Goal: Information Seeking & Learning: Learn about a topic

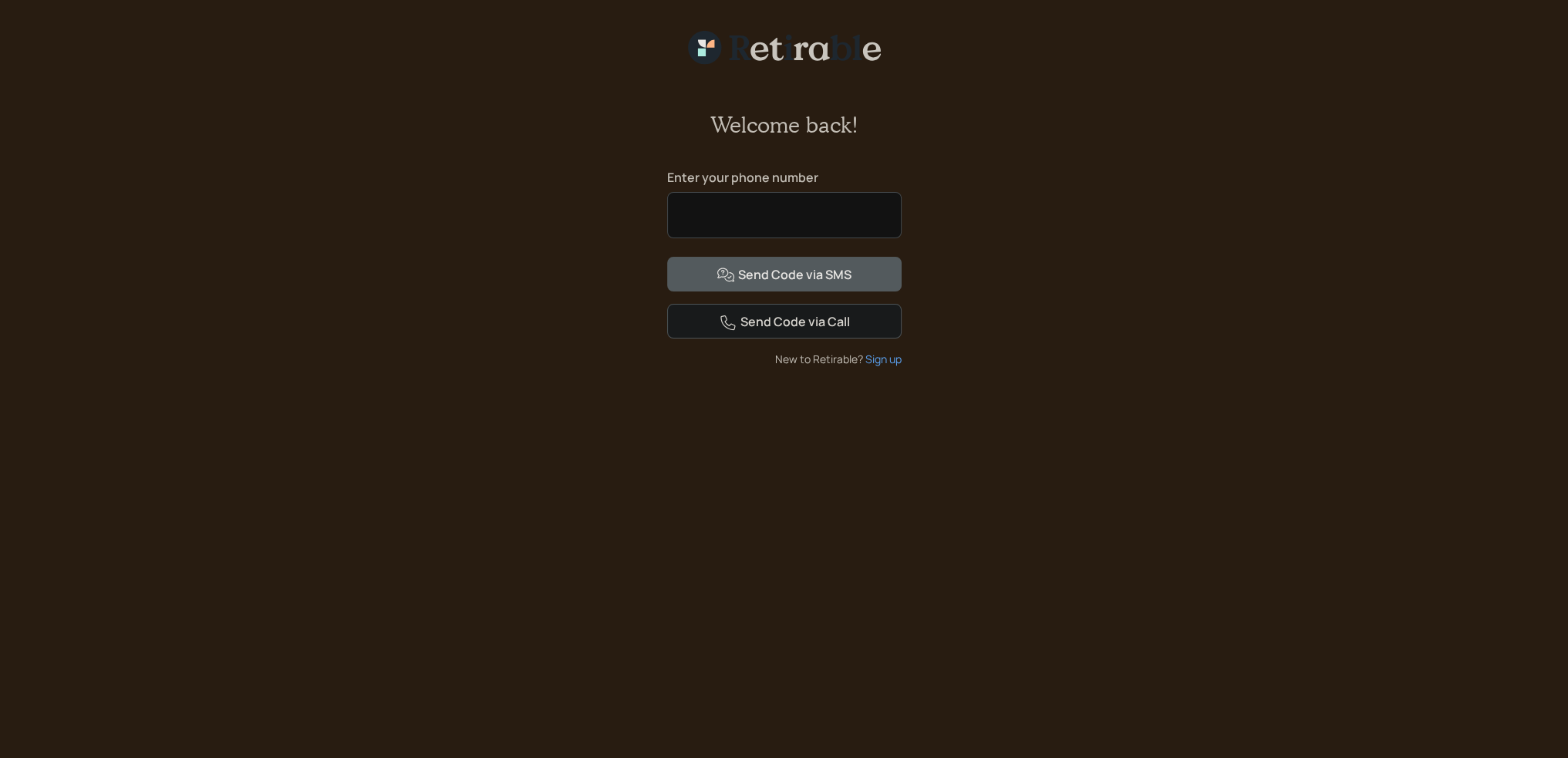
click at [802, 203] on input at bounding box center [784, 215] width 234 height 46
type input "**********"
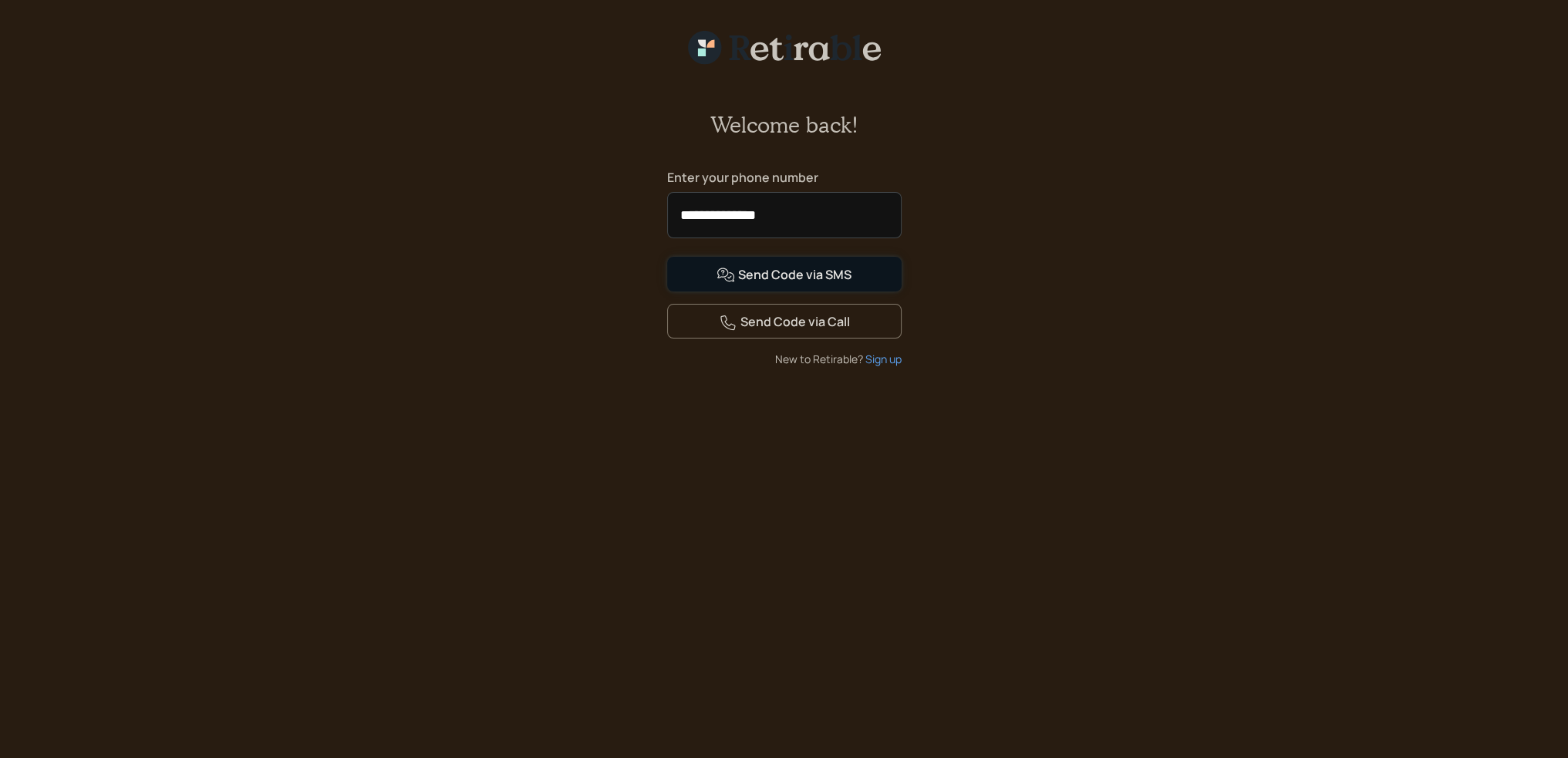
click at [765, 285] on div "Send Code via SMS" at bounding box center [783, 275] width 135 height 18
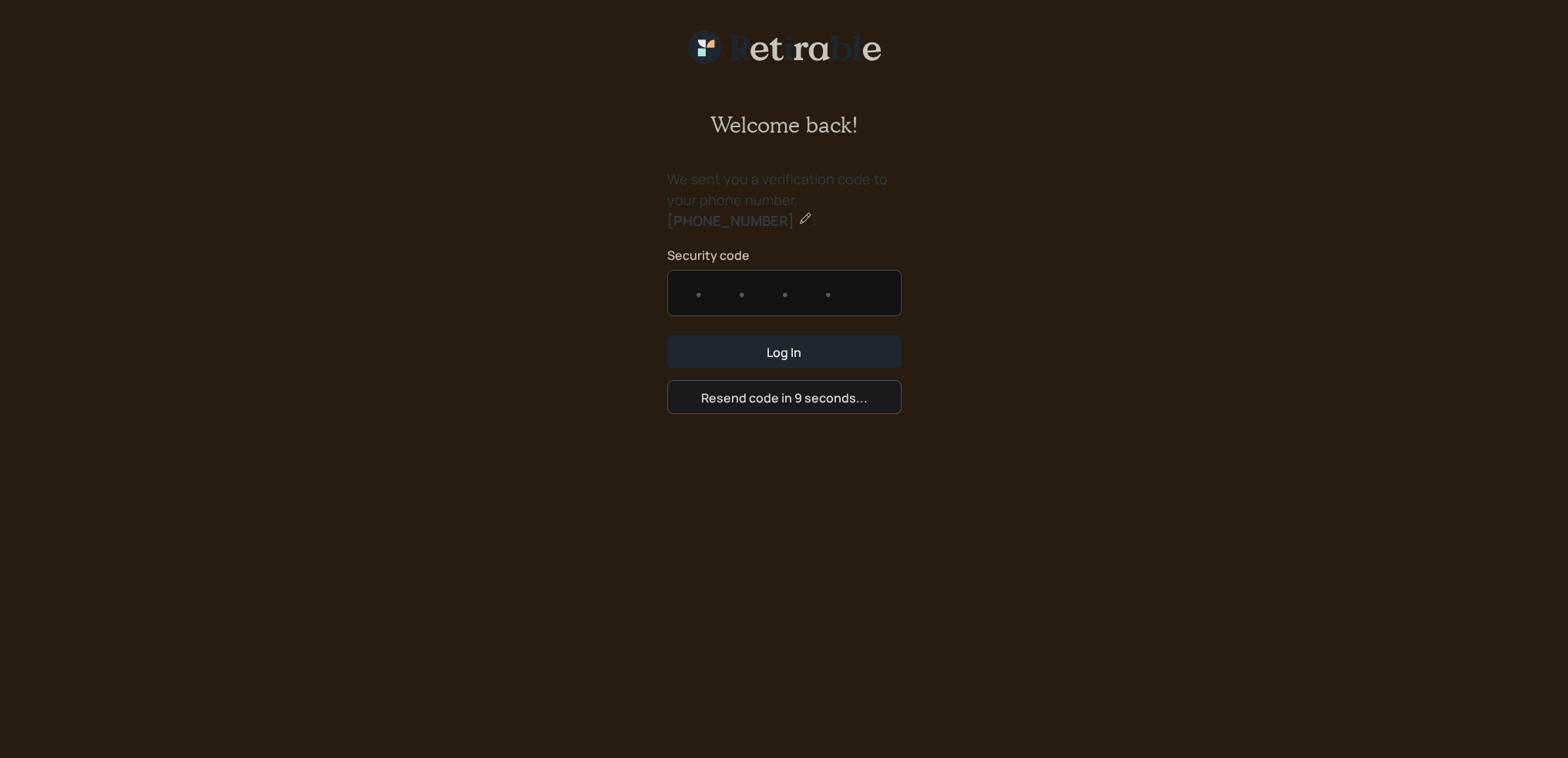
click at [679, 292] on input "text" at bounding box center [784, 293] width 234 height 46
type input "7688"
click at [667, 335] on button "Log In" at bounding box center [784, 351] width 234 height 33
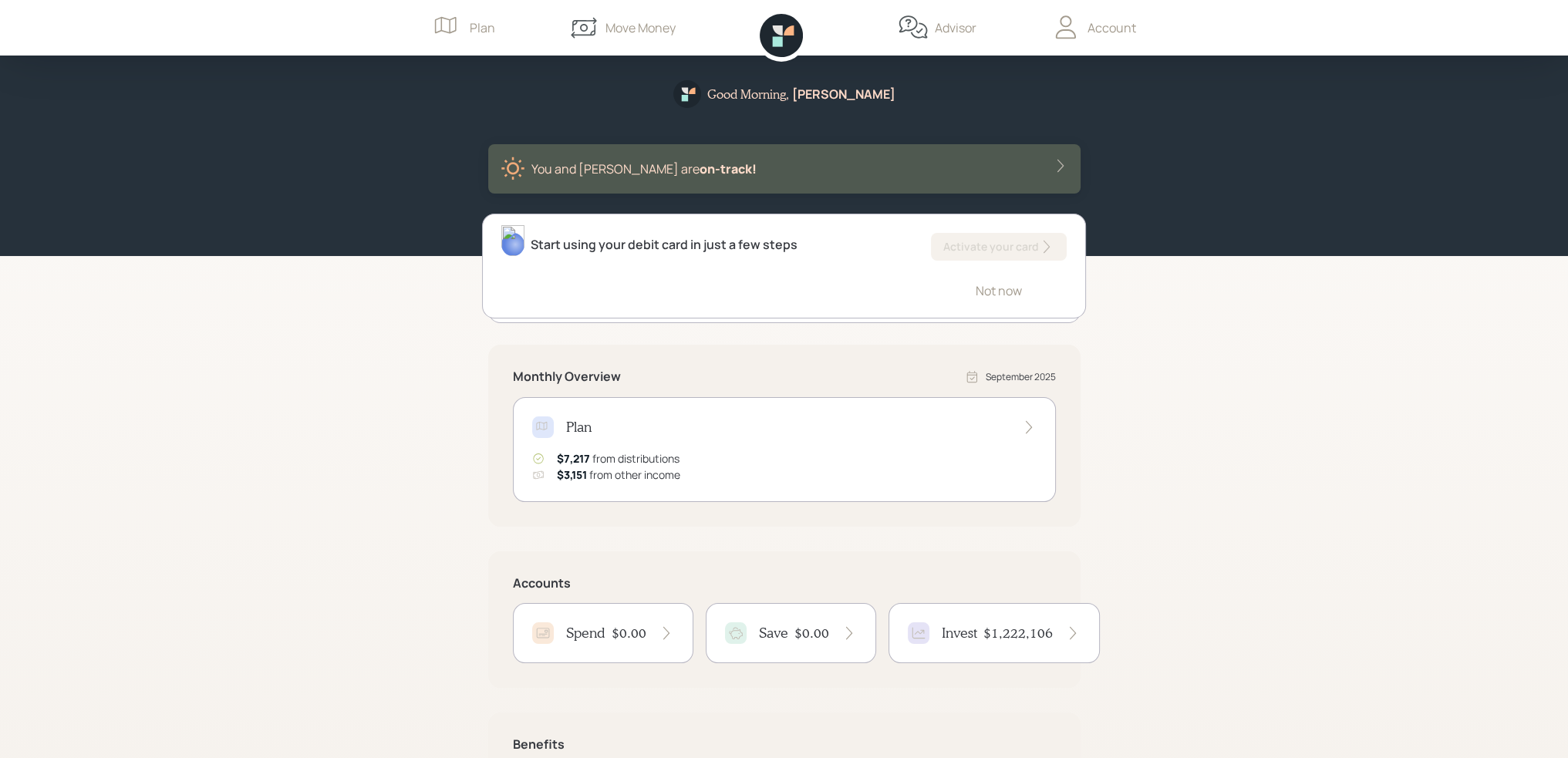
click at [1030, 421] on icon at bounding box center [1029, 427] width 15 height 15
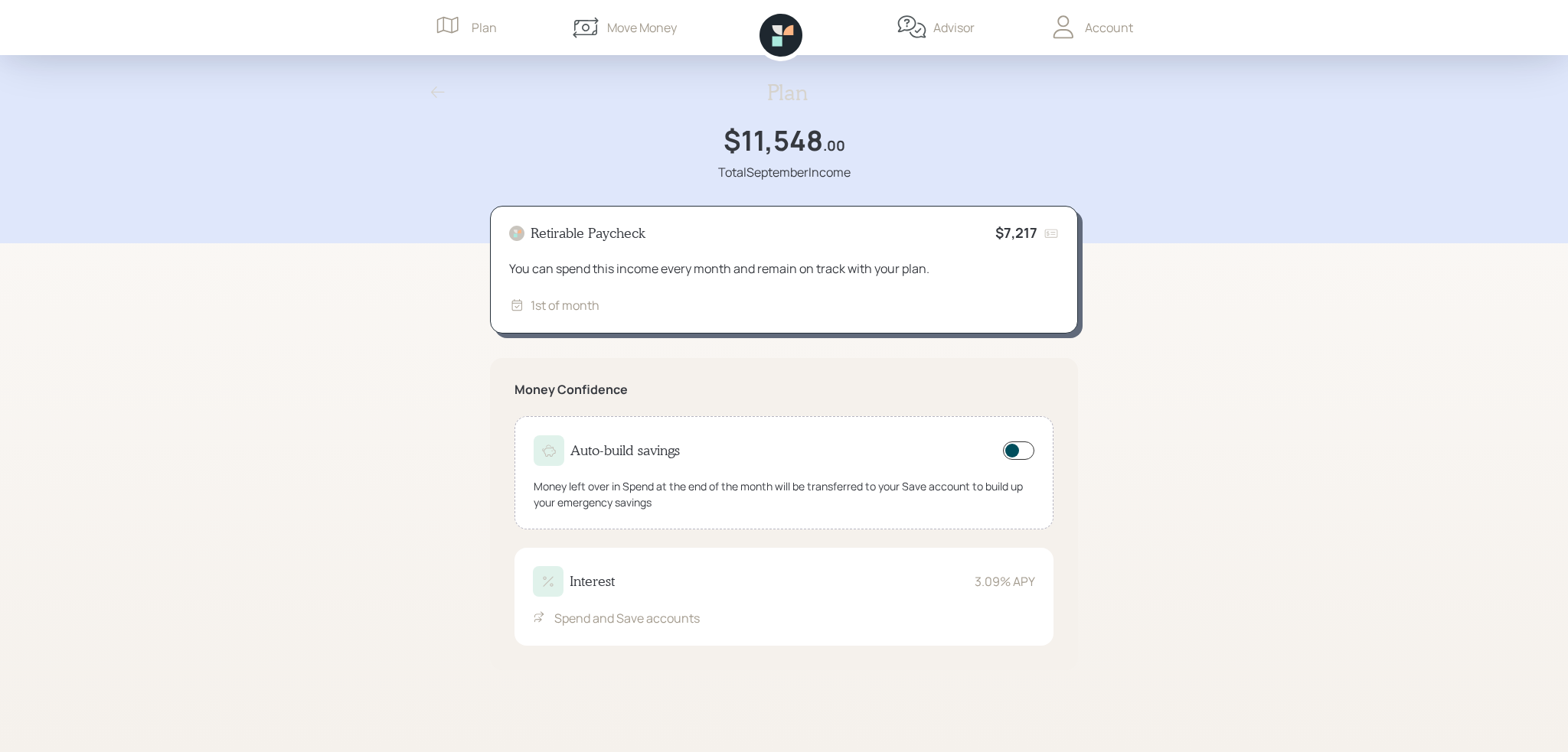
click at [482, 21] on div "Plan" at bounding box center [484, 27] width 25 height 18
click at [1105, 22] on div "Account" at bounding box center [1109, 27] width 48 height 18
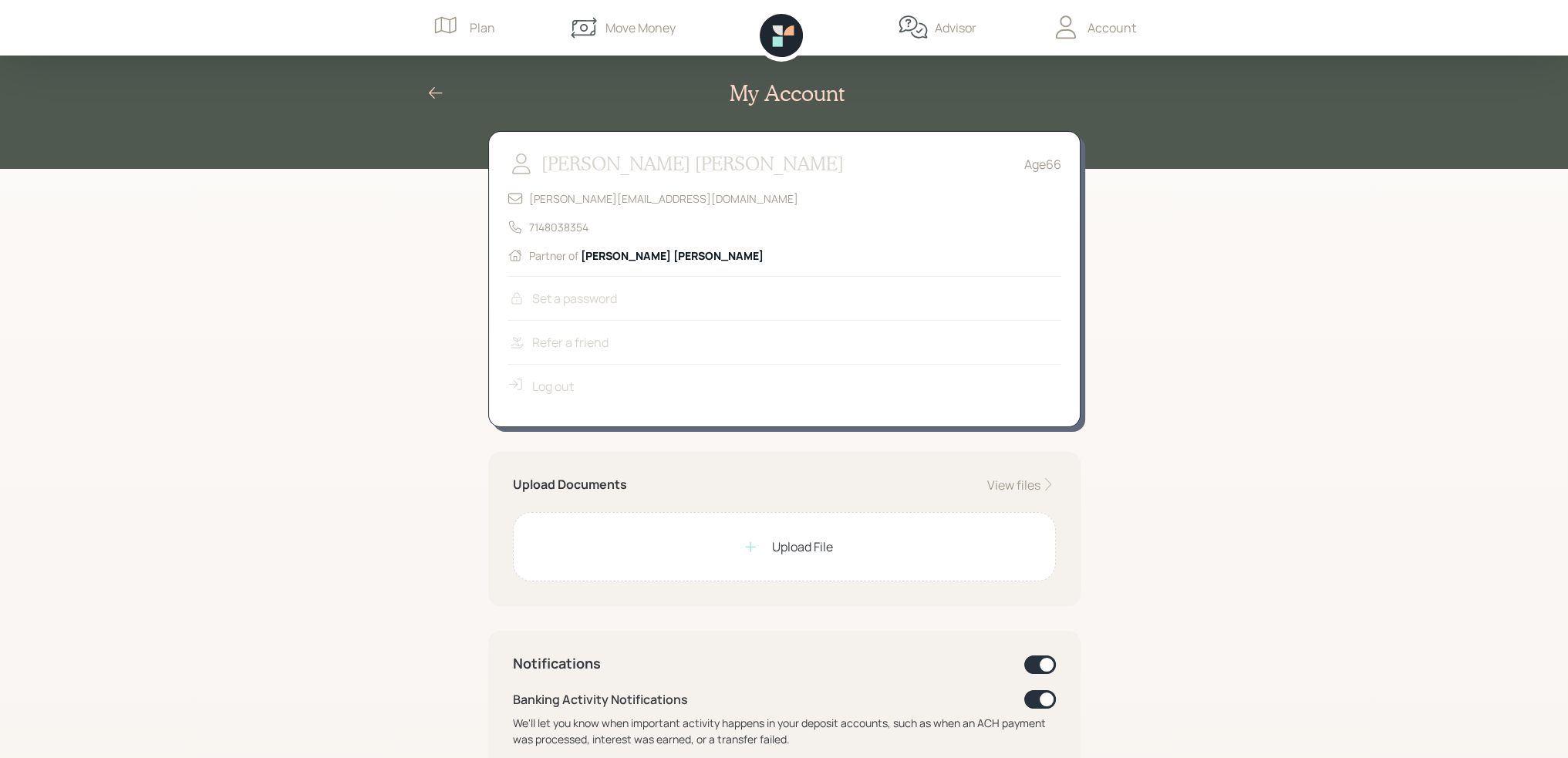
click at [944, 28] on div "Advisor" at bounding box center [955, 27] width 42 height 18
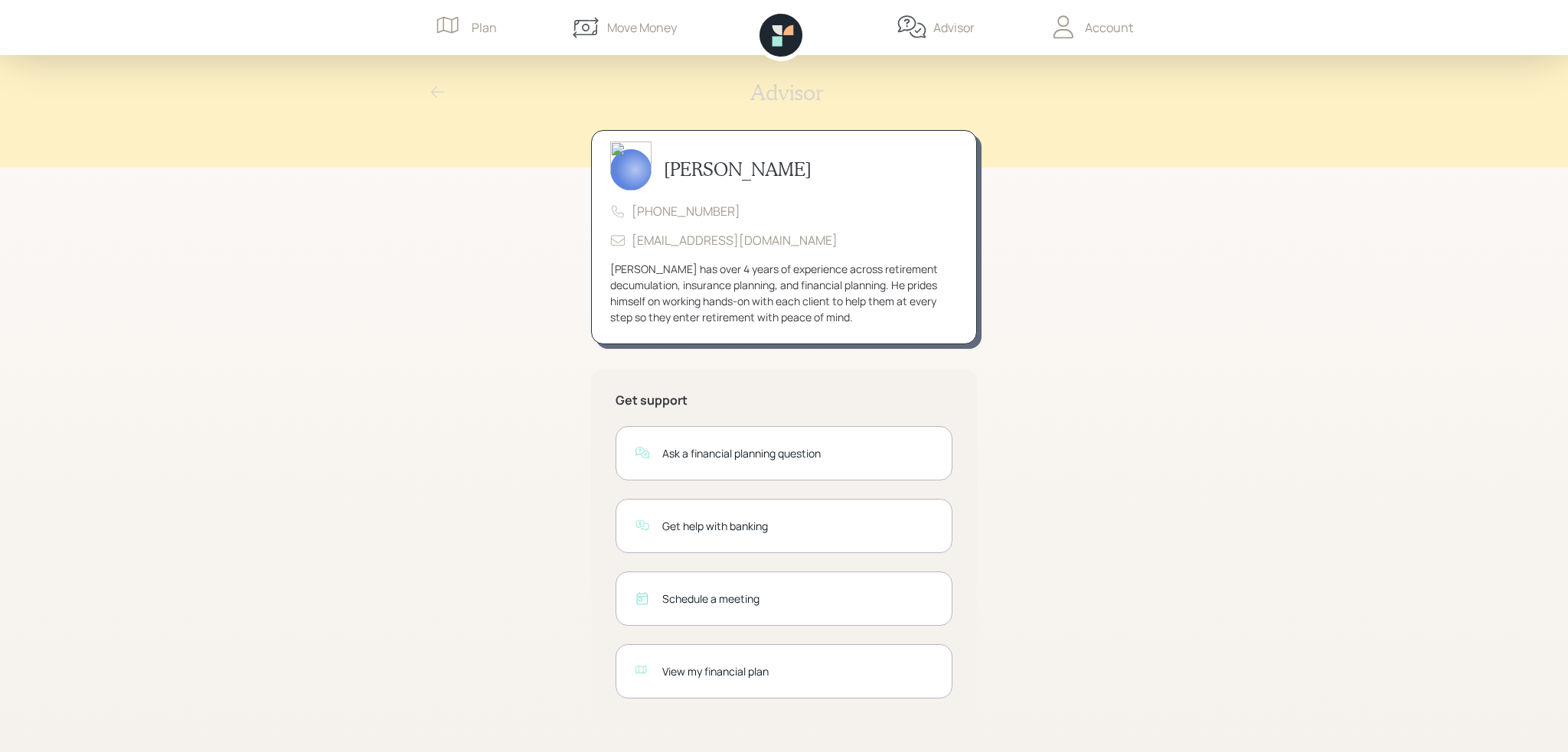
click at [743, 669] on div "View my financial plan" at bounding box center [797, 671] width 271 height 16
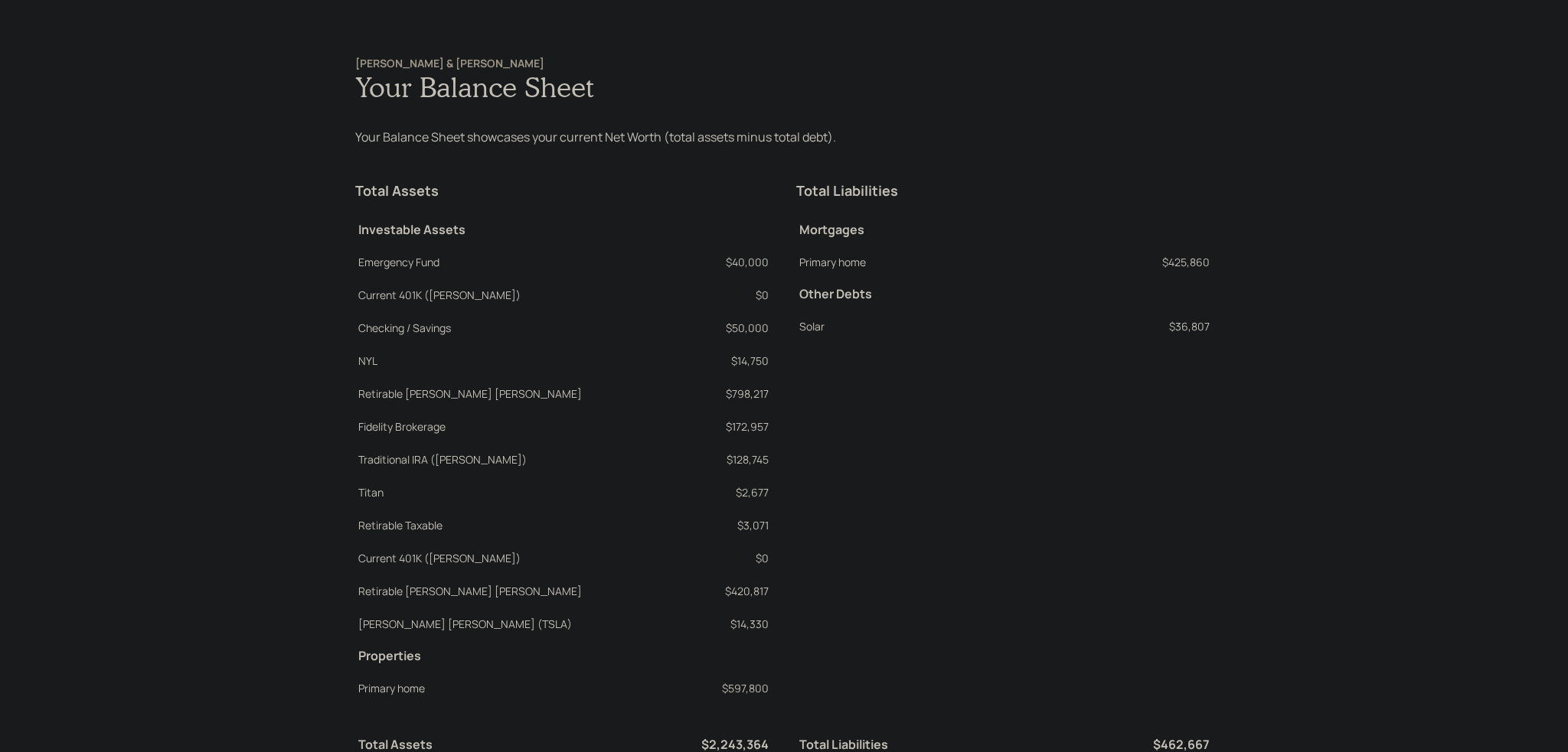
scroll to position [2257, 0]
